Goal: Information Seeking & Learning: Find specific fact

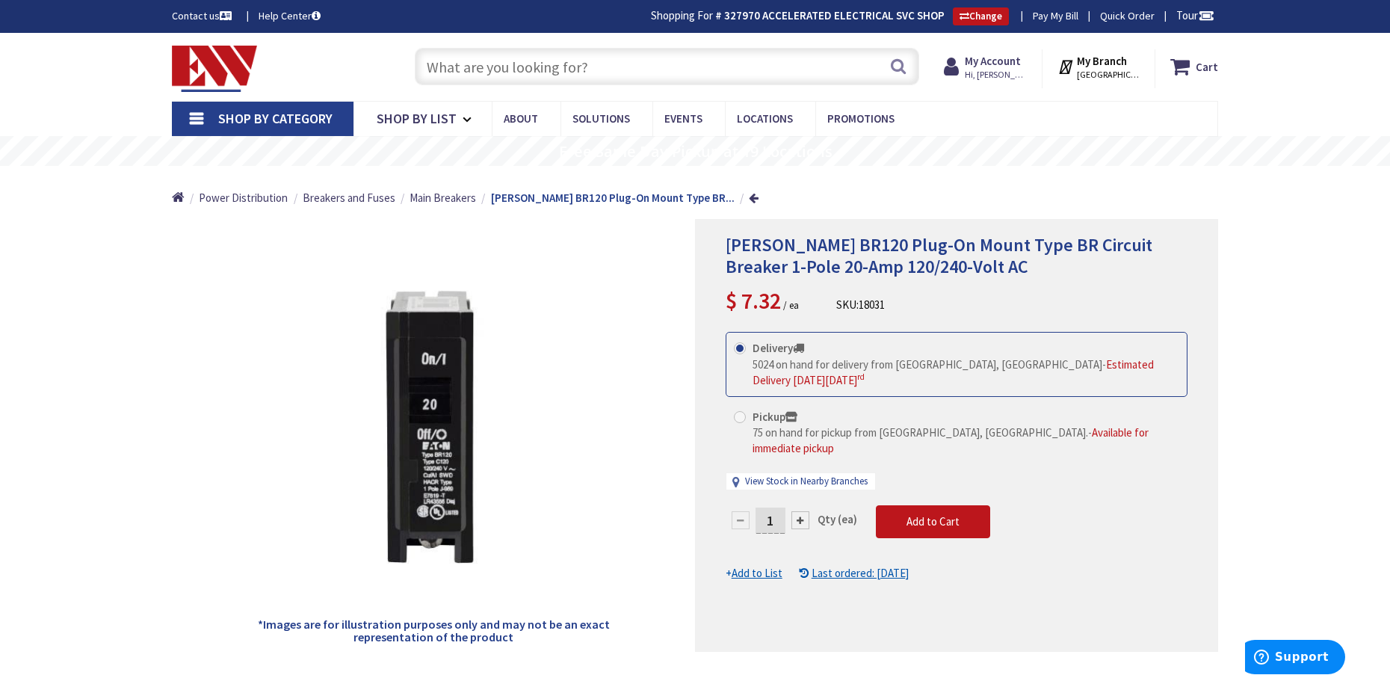
click at [648, 74] on input "text" at bounding box center [667, 66] width 504 height 37
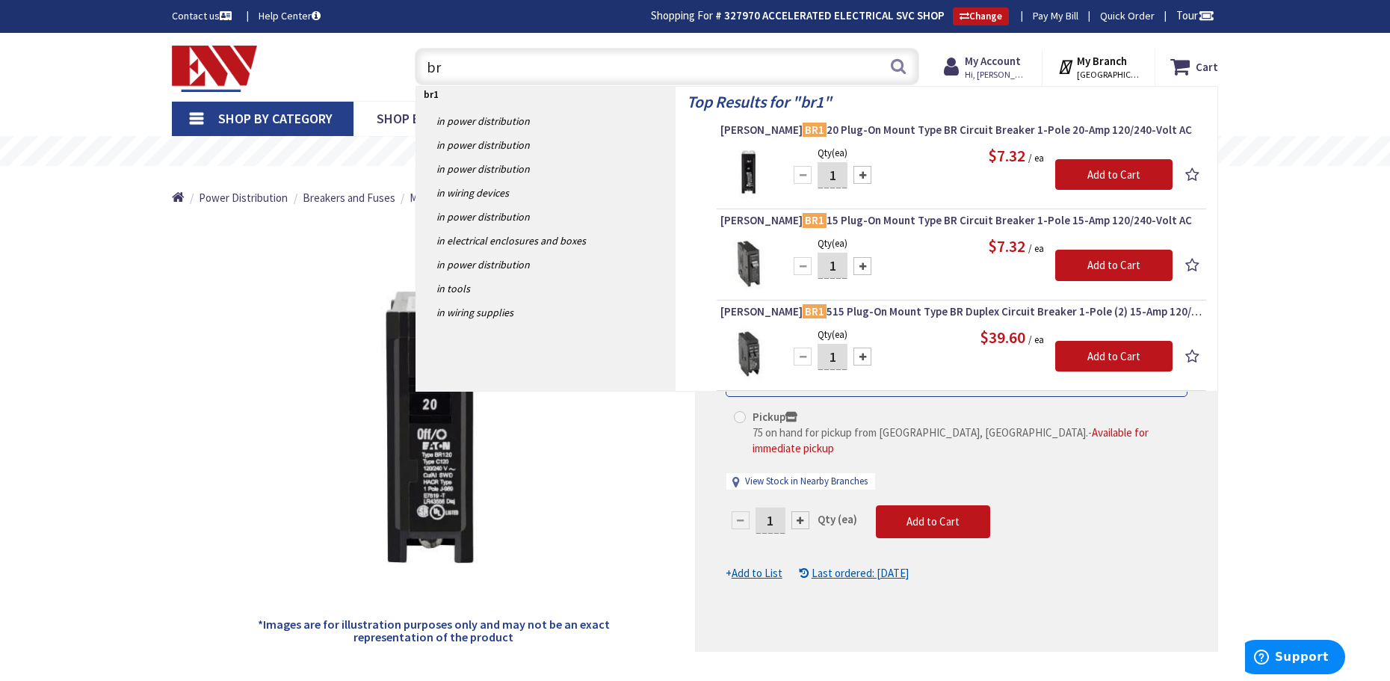
type input "b"
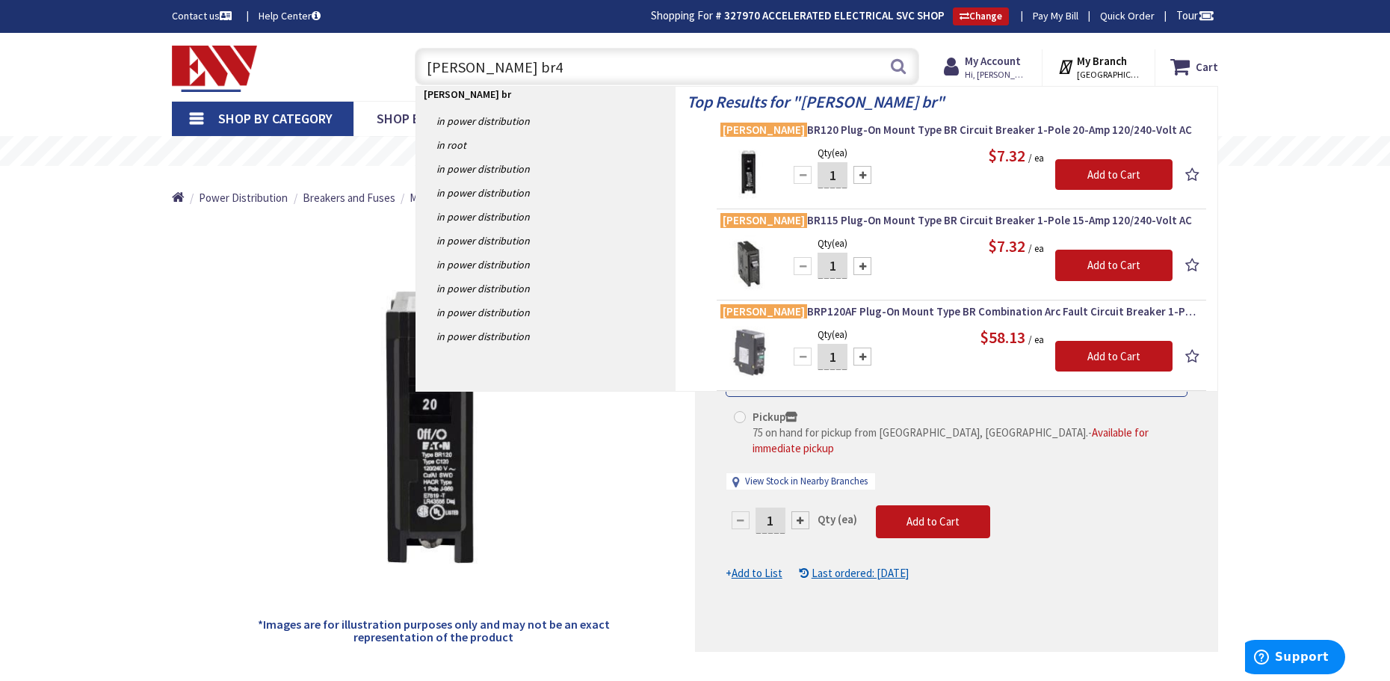
type input "eaton br45"
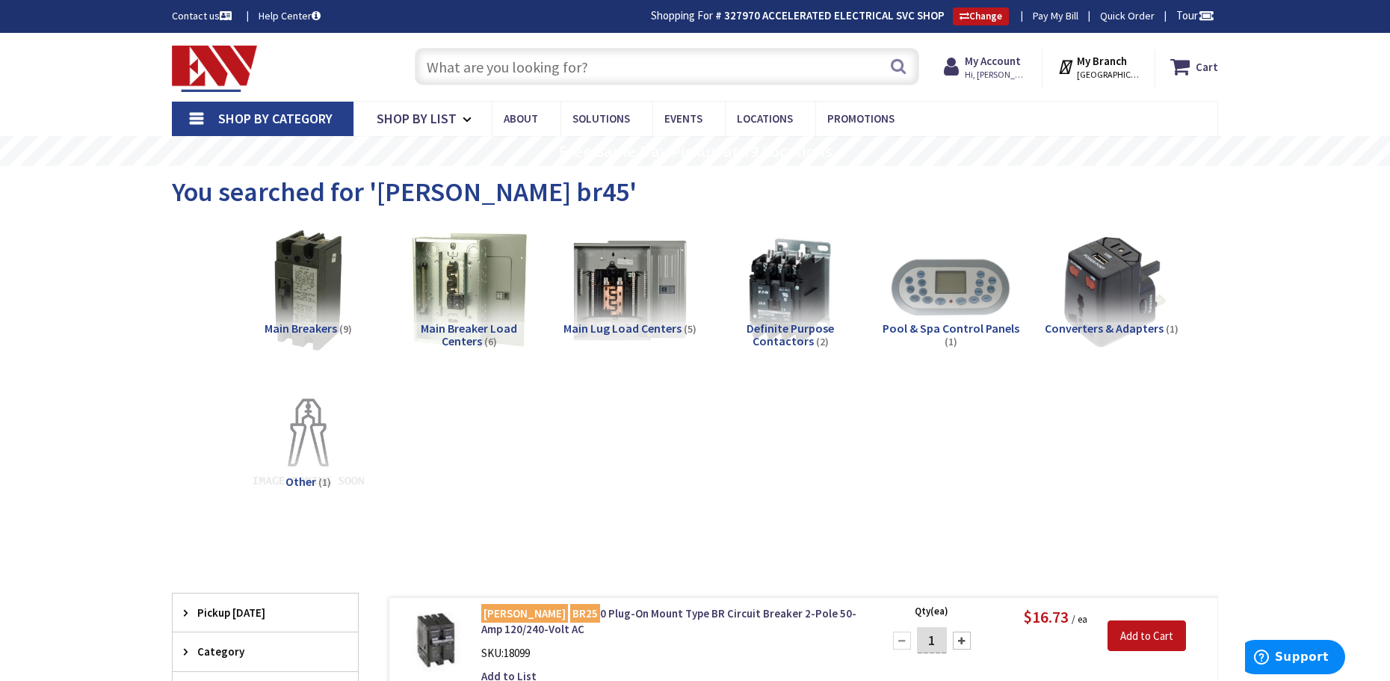
click at [497, 65] on input "text" at bounding box center [667, 66] width 504 height 37
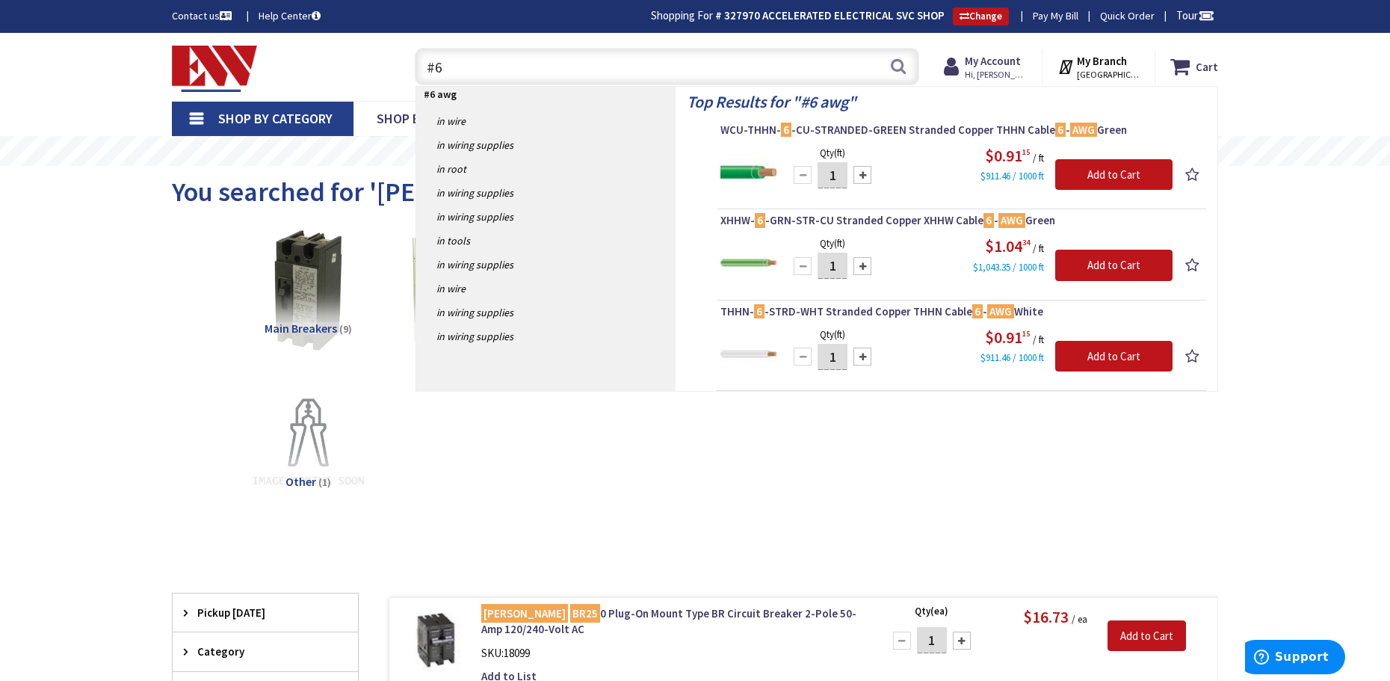
type input "#"
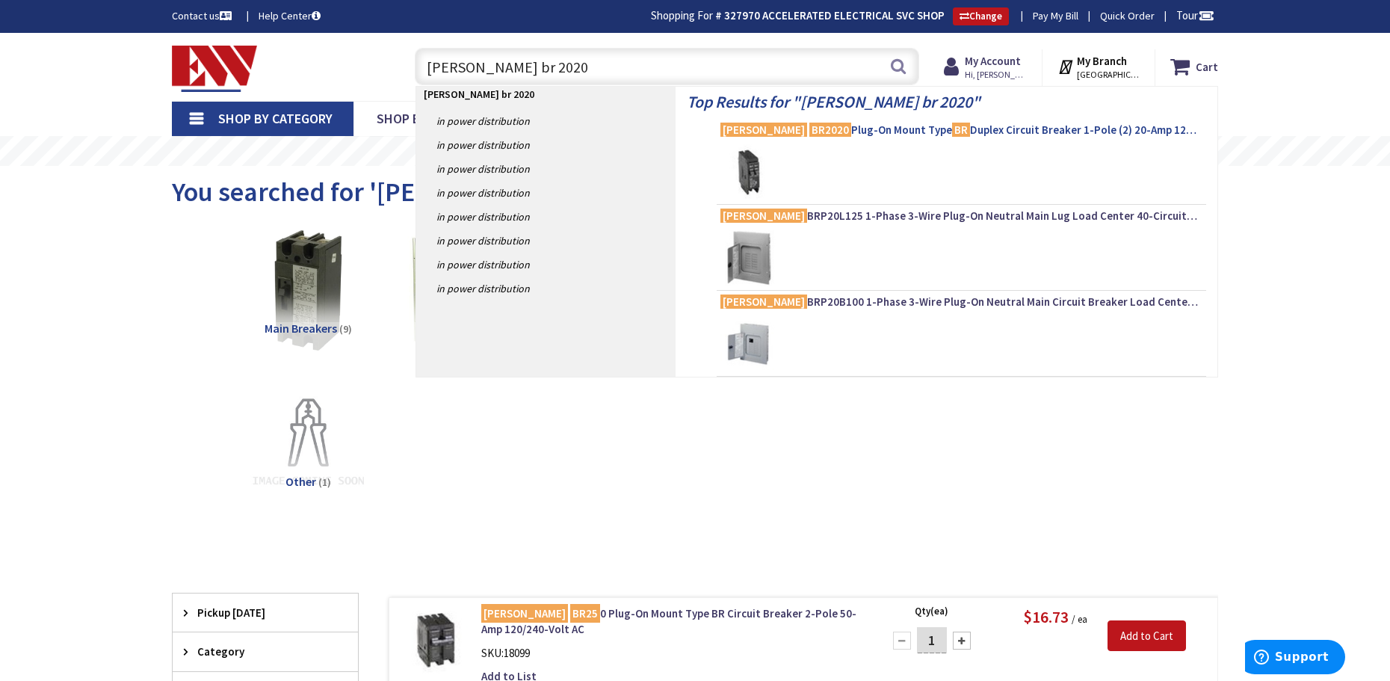
type input "[PERSON_NAME] br 2020"
click at [1039, 126] on span "[PERSON_NAME] BR2020 Plug-On Mount Type BR Duplex Circuit Breaker 1-Pole (2) 20…" at bounding box center [961, 130] width 482 height 15
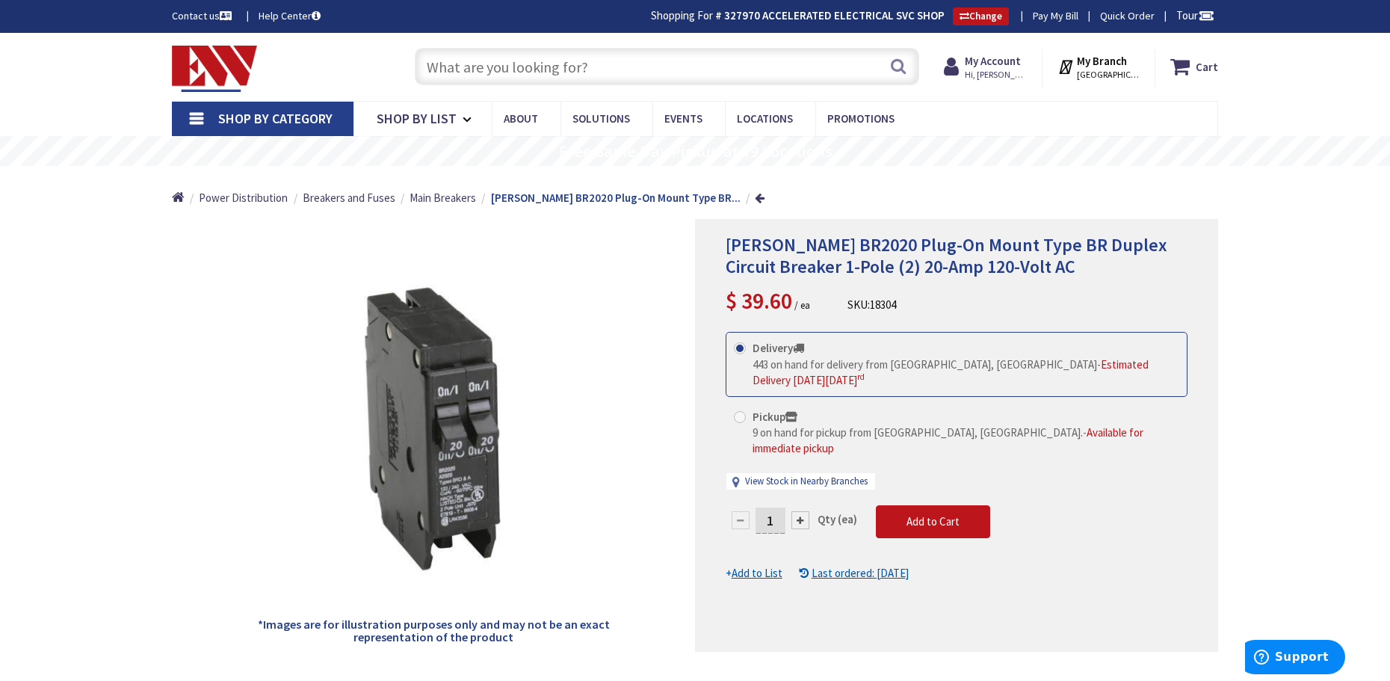
click at [658, 62] on input "text" at bounding box center [667, 66] width 504 height 37
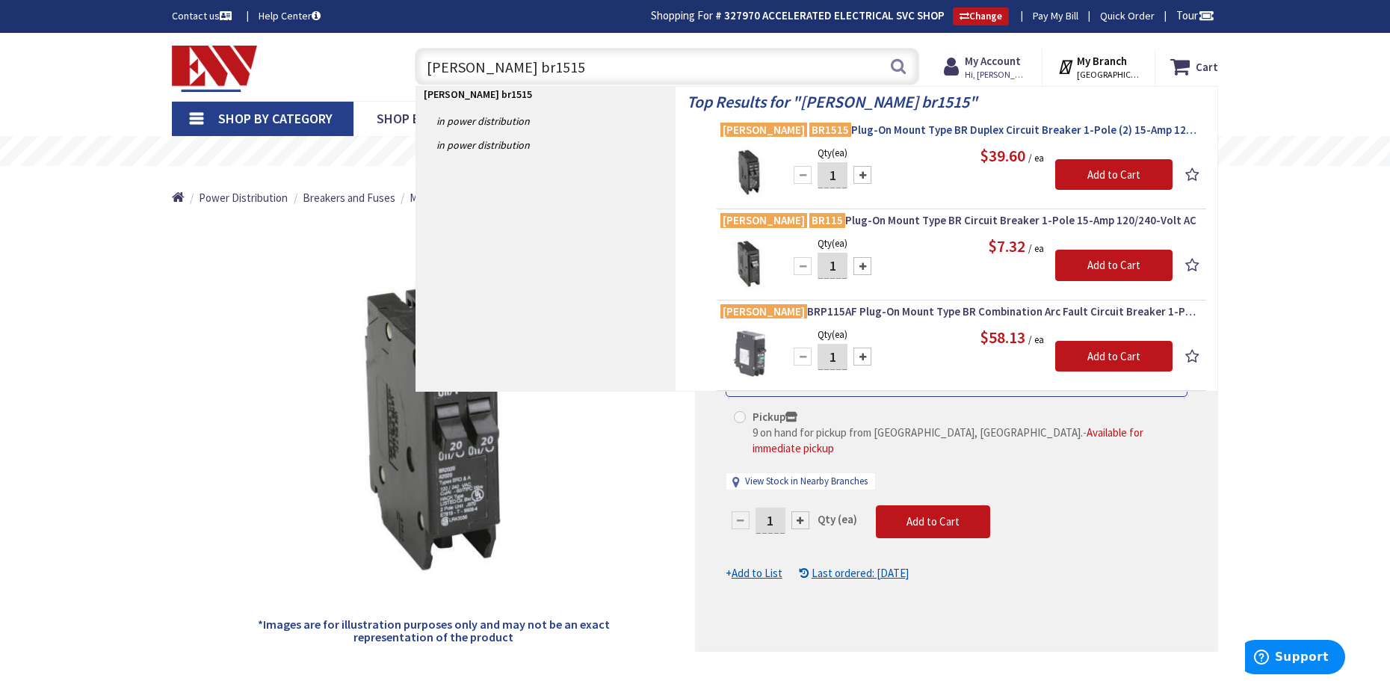
type input "eaton br1515"
click at [1031, 133] on span "Eaton BR1515 Plug-On Mount Type BR Duplex Circuit Breaker 1-Pole (2) 15-Amp 120…" at bounding box center [961, 130] width 482 height 15
